Goal: Find specific page/section

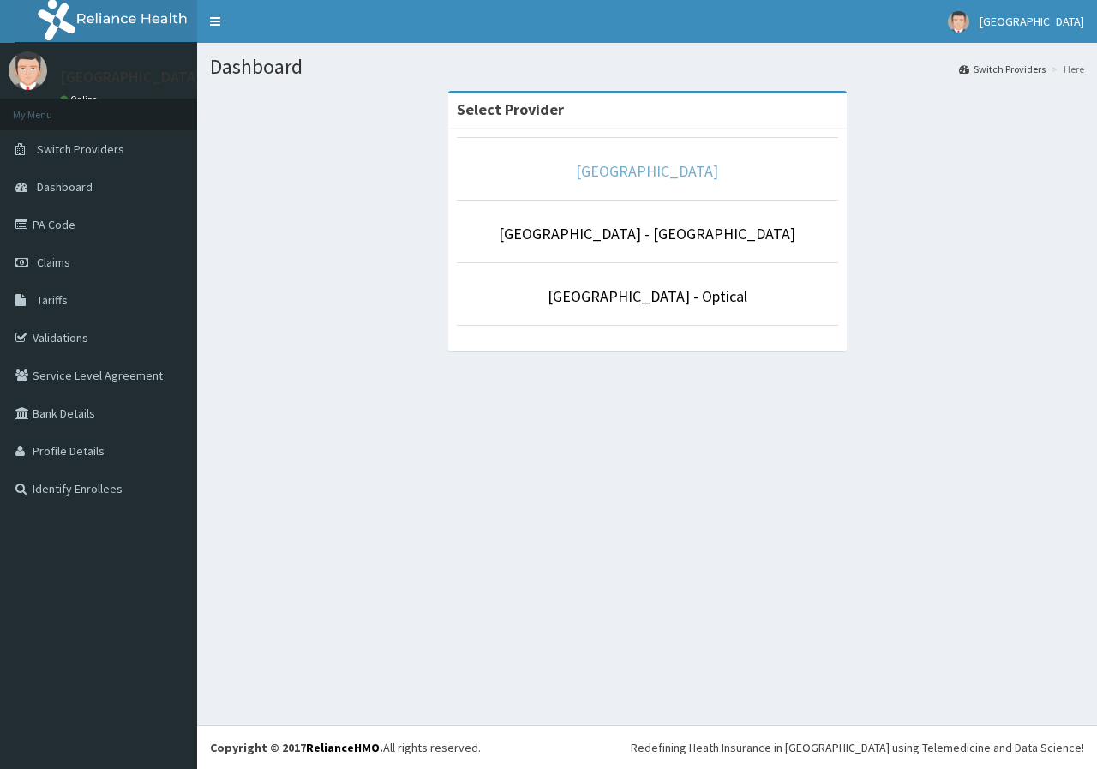
click at [690, 179] on link "[GEOGRAPHIC_DATA]" at bounding box center [647, 171] width 142 height 20
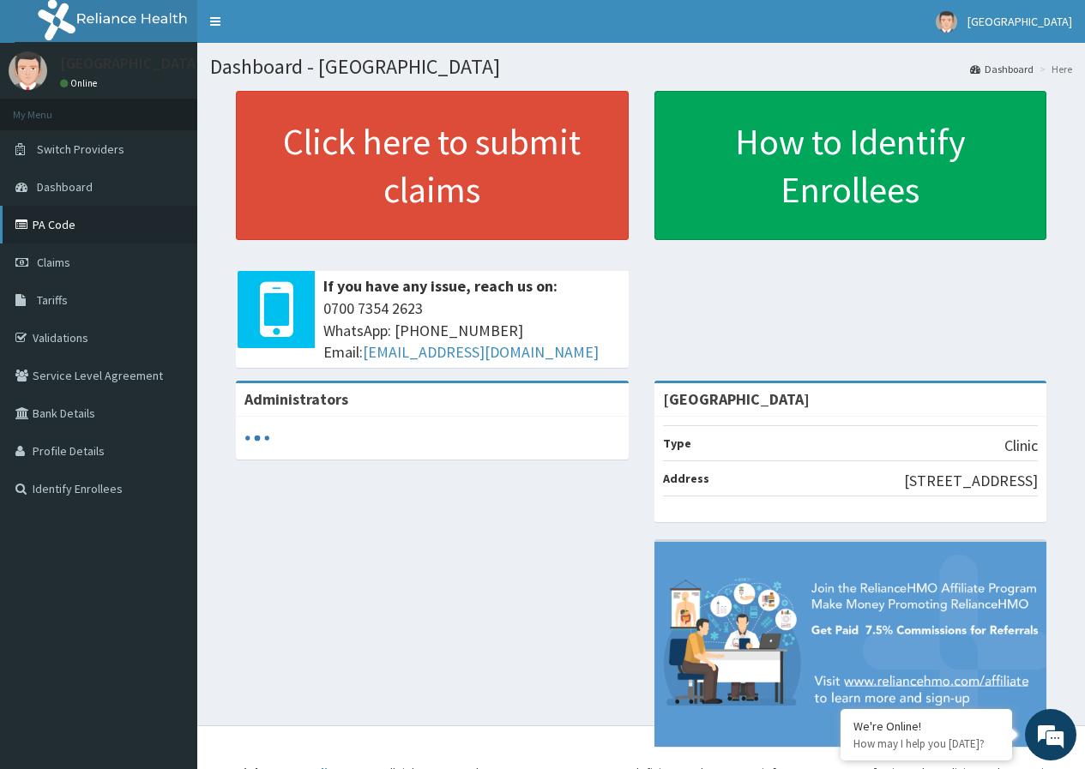
click at [129, 225] on link "PA Code" at bounding box center [98, 225] width 197 height 38
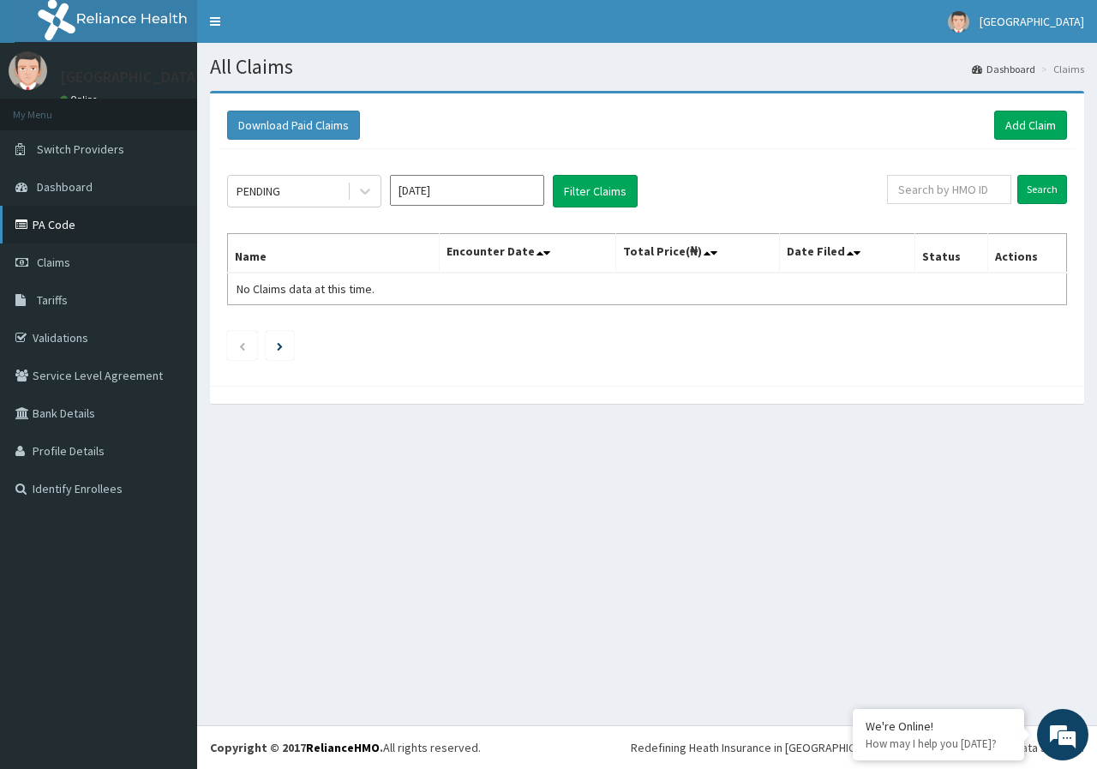
click at [89, 219] on link "PA Code" at bounding box center [98, 225] width 197 height 38
